Goal: Transaction & Acquisition: Purchase product/service

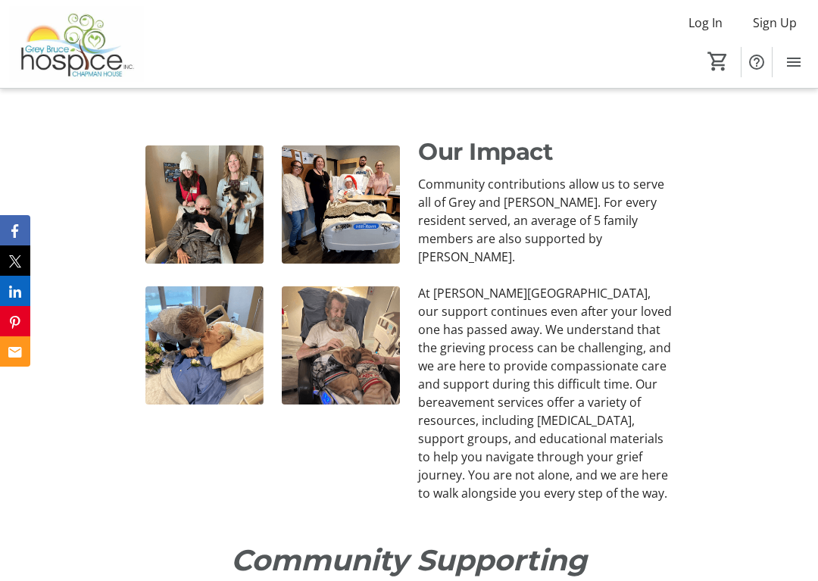
scroll to position [2043, 0]
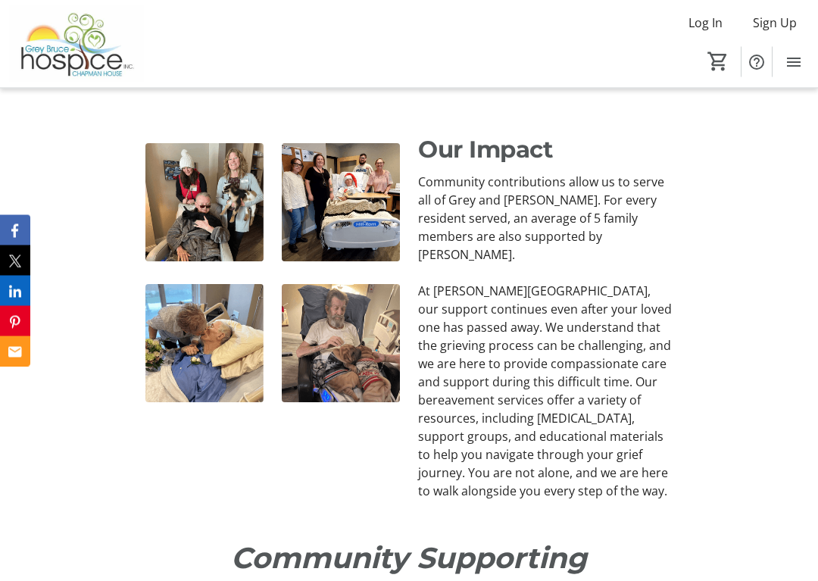
click at [179, 207] on img at bounding box center [204, 203] width 118 height 118
click at [184, 193] on img at bounding box center [204, 203] width 118 height 118
click at [189, 189] on img at bounding box center [204, 203] width 118 height 118
click at [185, 191] on img at bounding box center [204, 203] width 118 height 118
click at [188, 200] on img at bounding box center [204, 203] width 118 height 118
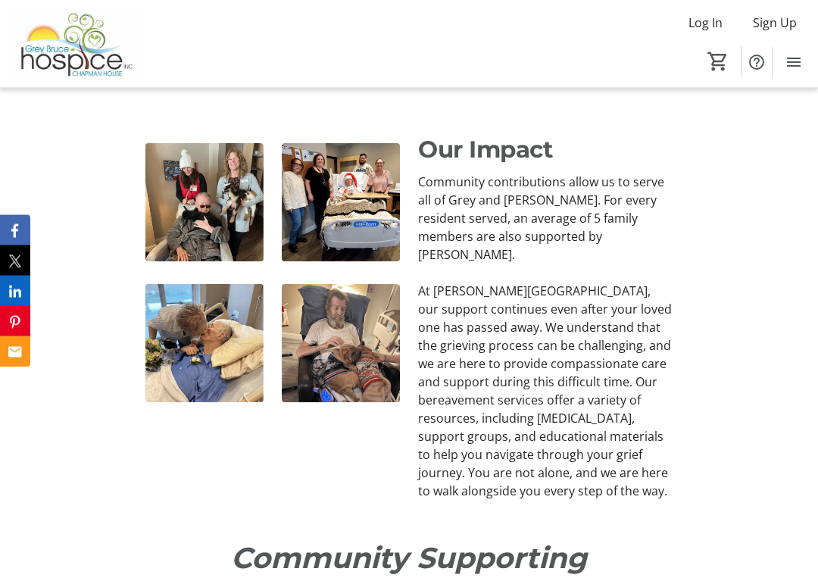
click at [185, 193] on img at bounding box center [204, 203] width 118 height 118
click at [191, 223] on img at bounding box center [204, 203] width 118 height 118
click at [180, 175] on img at bounding box center [204, 203] width 118 height 118
click at [227, 207] on img at bounding box center [204, 203] width 118 height 118
click at [213, 208] on img at bounding box center [204, 203] width 118 height 118
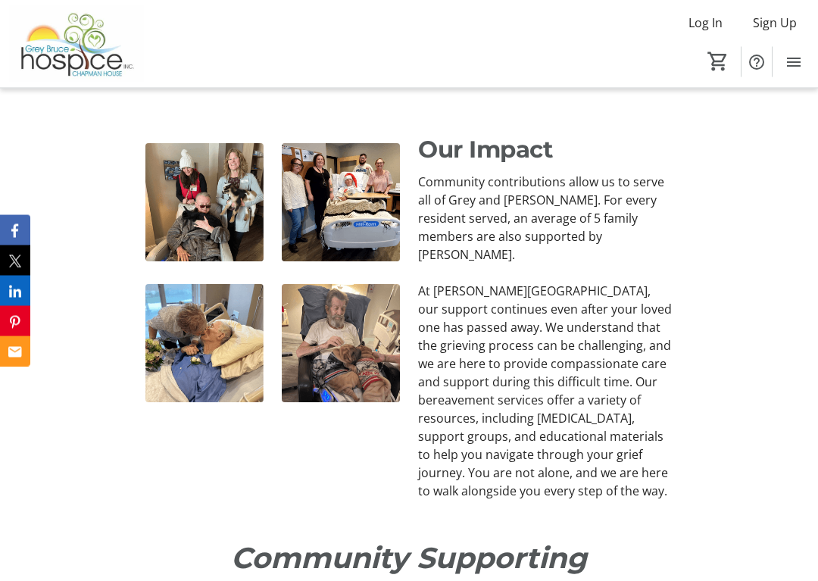
click at [182, 326] on img at bounding box center [204, 344] width 118 height 118
click at [182, 338] on img at bounding box center [204, 344] width 118 height 118
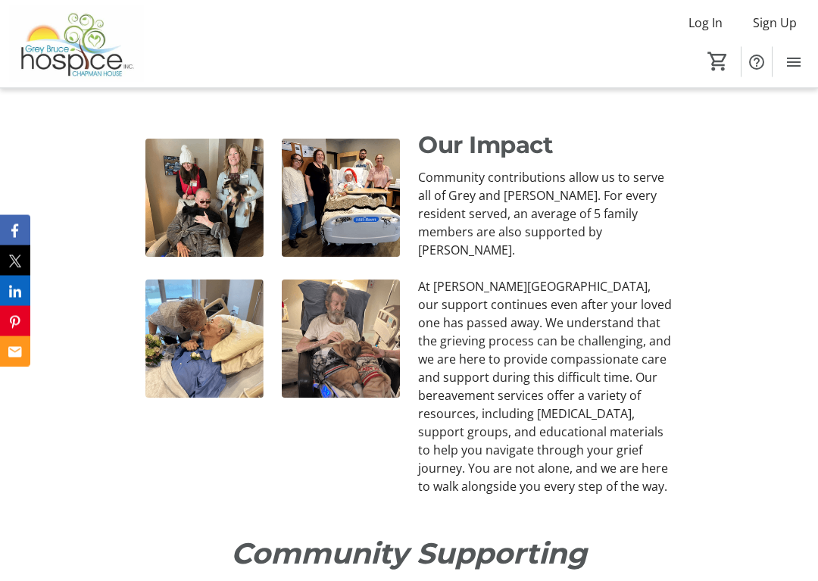
scroll to position [2049, 0]
click at [191, 219] on img at bounding box center [204, 198] width 118 height 118
click at [296, 304] on img at bounding box center [341, 338] width 118 height 118
click at [304, 308] on img at bounding box center [341, 338] width 118 height 118
click at [308, 308] on img at bounding box center [341, 338] width 118 height 118
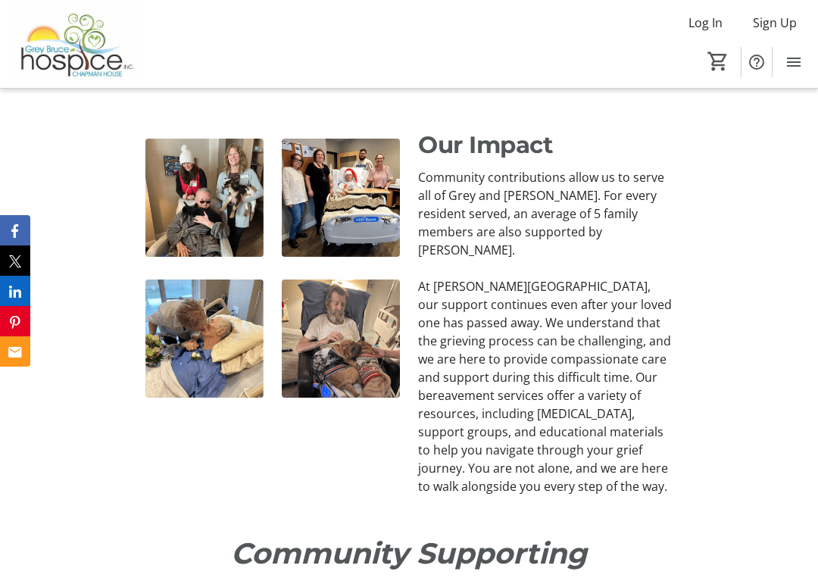
click at [303, 313] on img at bounding box center [341, 338] width 118 height 118
click at [313, 219] on img at bounding box center [341, 198] width 118 height 118
click at [315, 213] on img at bounding box center [341, 198] width 118 height 118
click at [316, 207] on img at bounding box center [341, 198] width 118 height 118
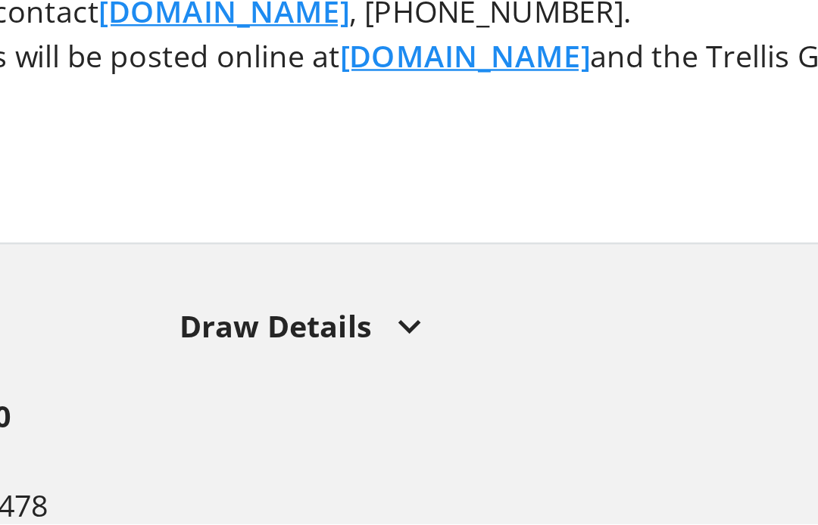
scroll to position [4209, 0]
